Goal: Find specific page/section: Find specific page/section

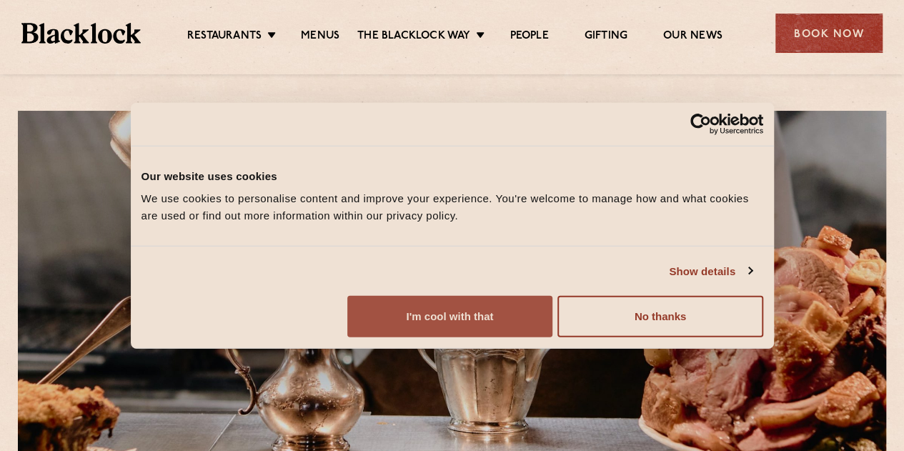
click at [553, 337] on button "I'm cool with that" at bounding box center [449, 316] width 205 height 41
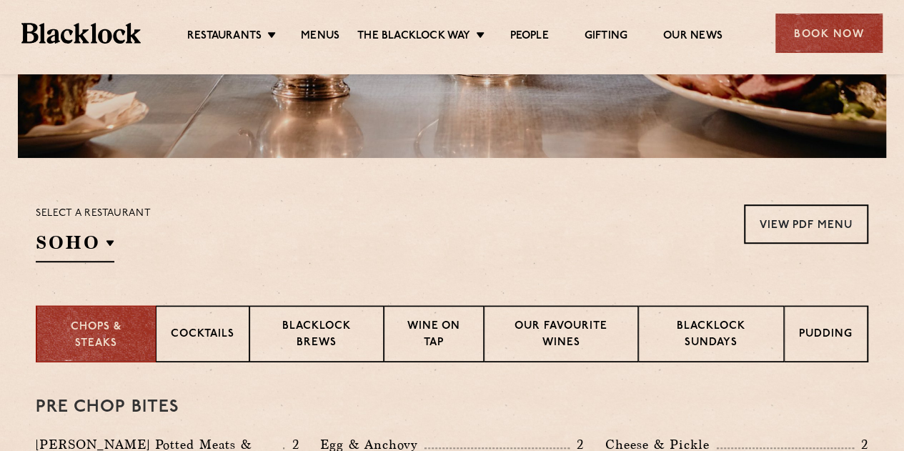
scroll to position [357, 0]
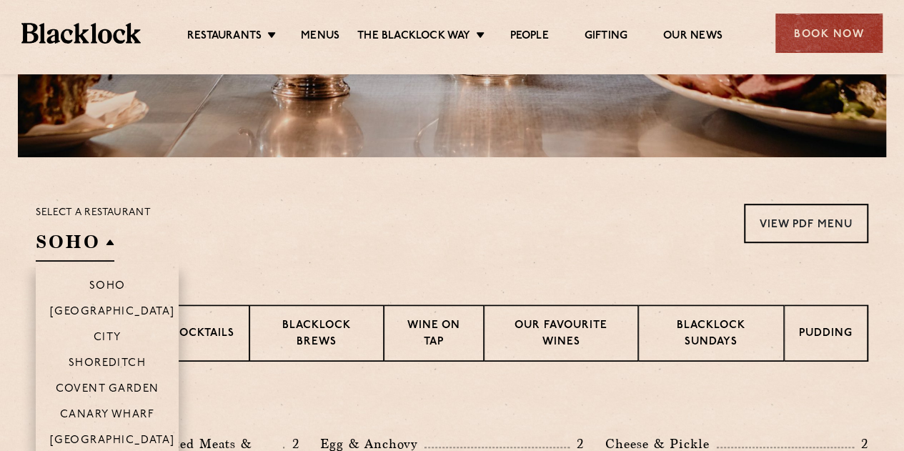
click at [95, 245] on h2 "SOHO" at bounding box center [75, 245] width 79 height 32
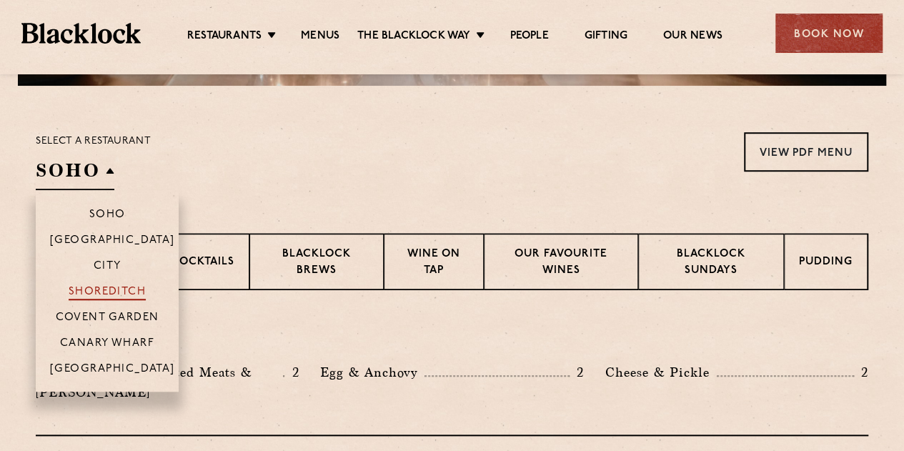
click at [114, 292] on p "Shoreditch" at bounding box center [108, 293] width 78 height 14
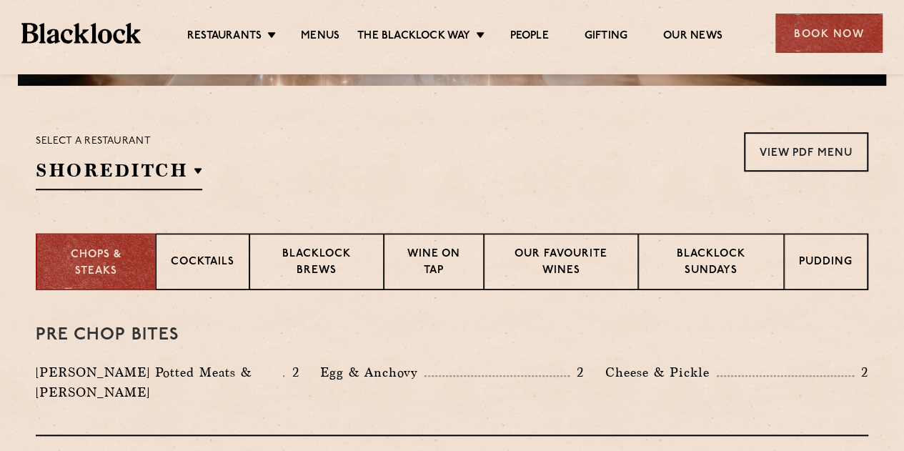
click at [365, 148] on div "Select a restaurant [GEOGRAPHIC_DATA] [GEOGRAPHIC_DATA] [GEOGRAPHIC_DATA] [GEOG…" at bounding box center [452, 161] width 833 height 58
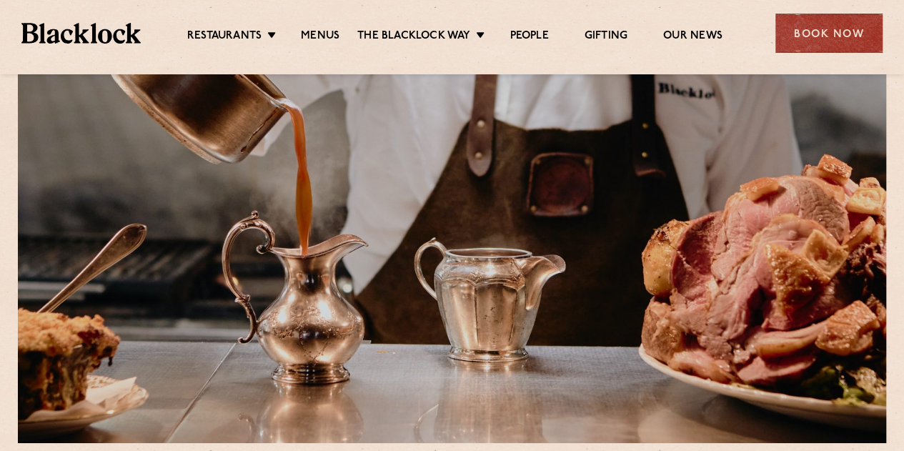
scroll to position [0, 0]
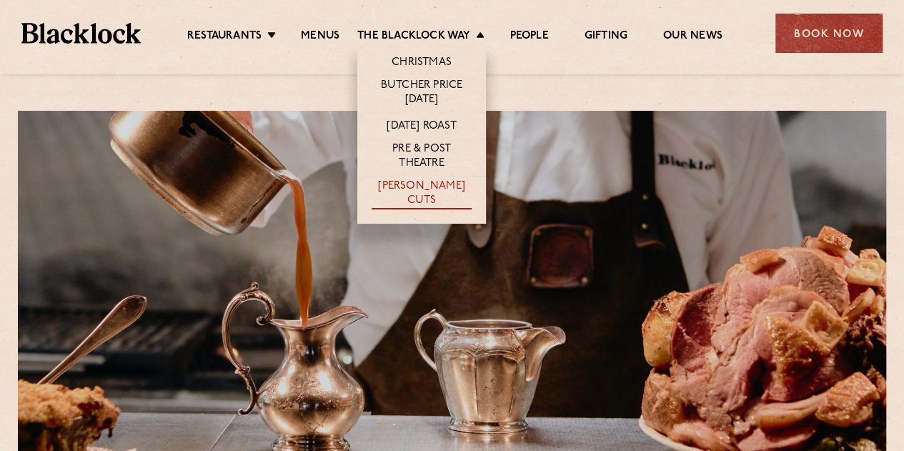
click at [428, 187] on link "[PERSON_NAME] Cuts" at bounding box center [422, 194] width 100 height 30
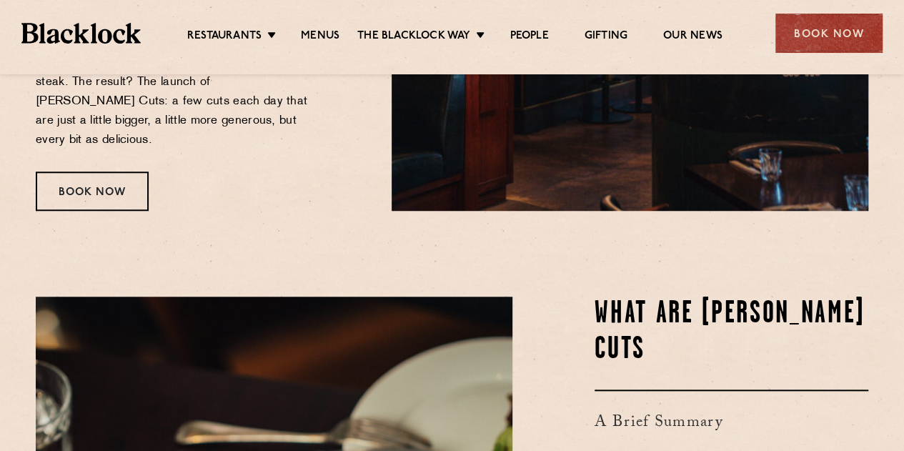
scroll to position [139, 0]
